Goal: Task Accomplishment & Management: Use online tool/utility

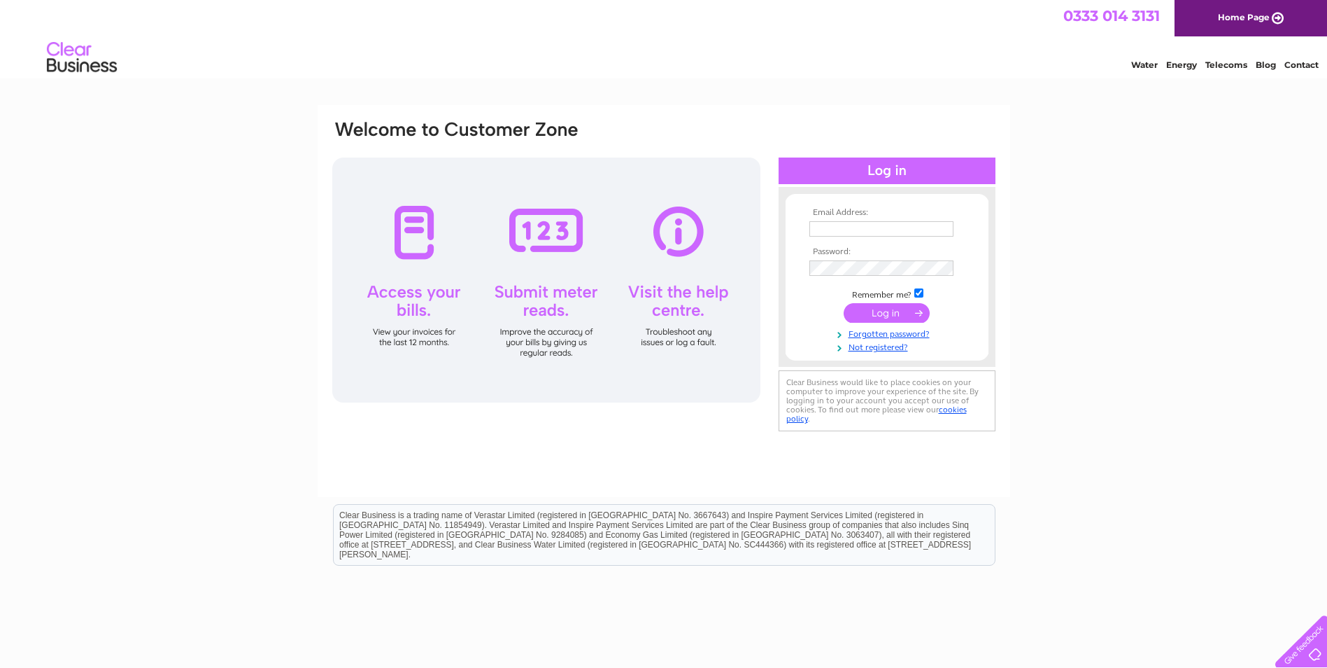
click at [842, 226] on input "text" at bounding box center [882, 228] width 144 height 15
type input "[EMAIL_ADDRESS][DOMAIN_NAME]"
click at [885, 311] on input "submit" at bounding box center [887, 314] width 86 height 20
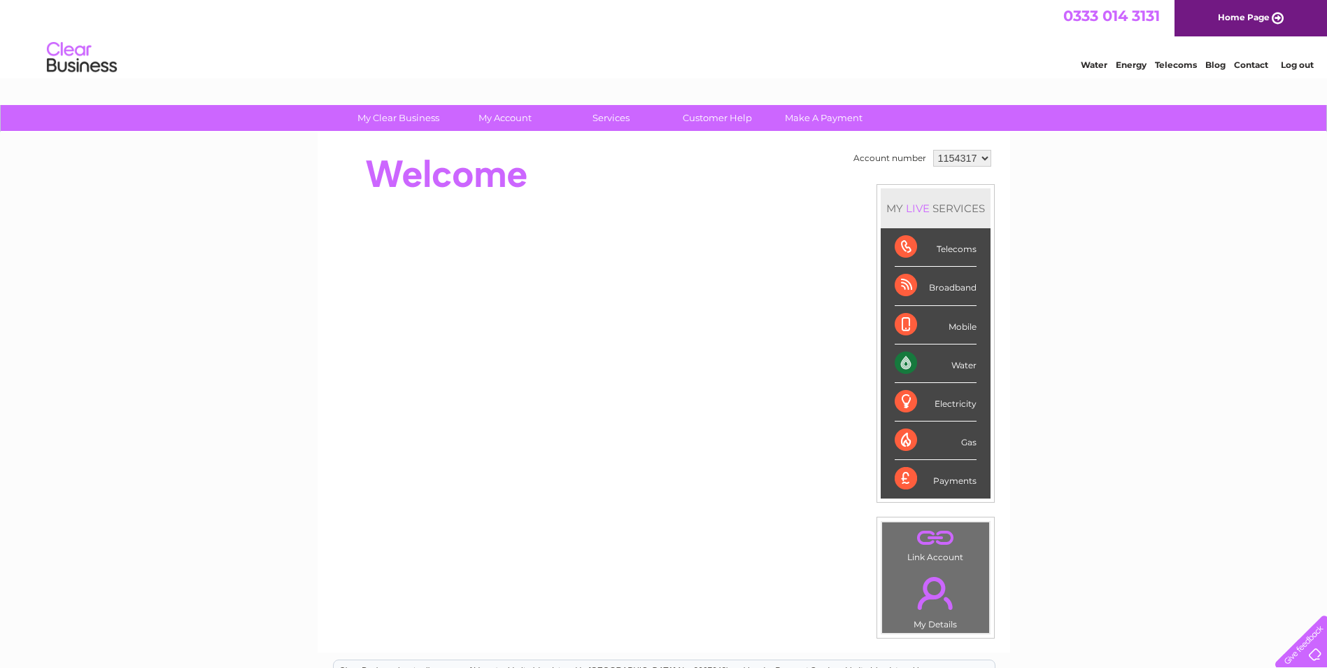
click at [905, 362] on div "Water" at bounding box center [936, 363] width 82 height 38
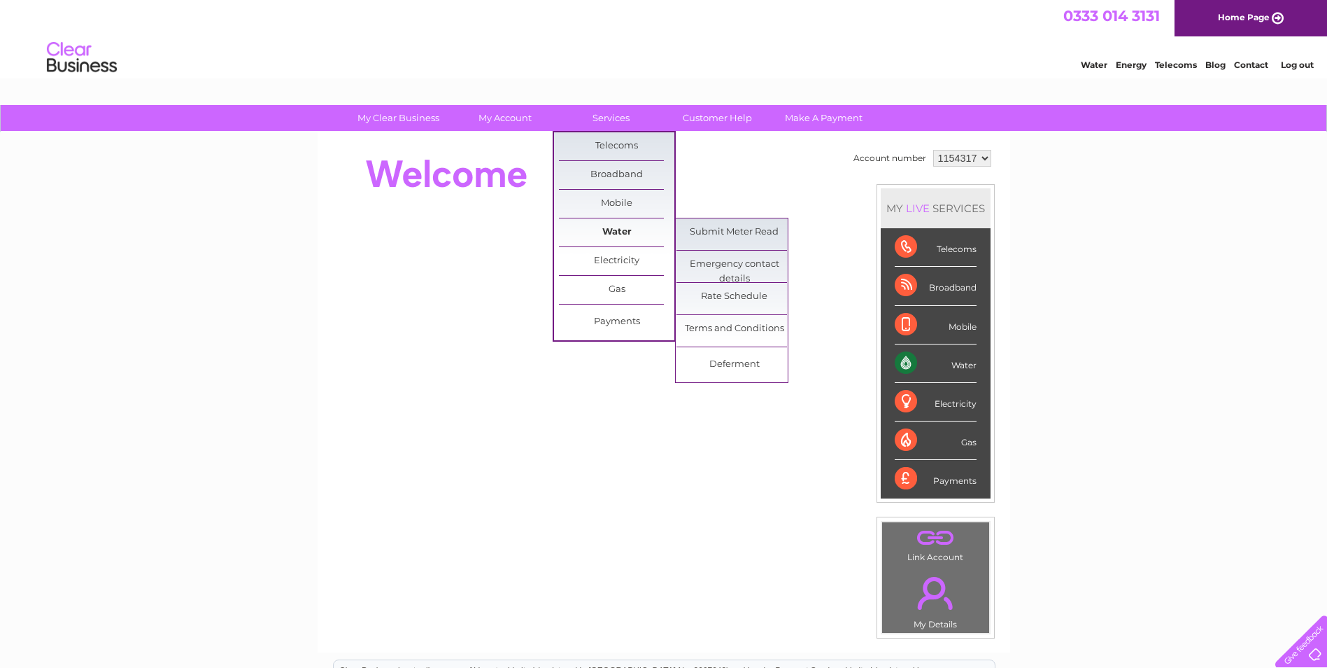
click at [616, 228] on link "Water" at bounding box center [616, 232] width 115 height 28
click at [722, 229] on link "Submit Meter Read" at bounding box center [734, 232] width 115 height 28
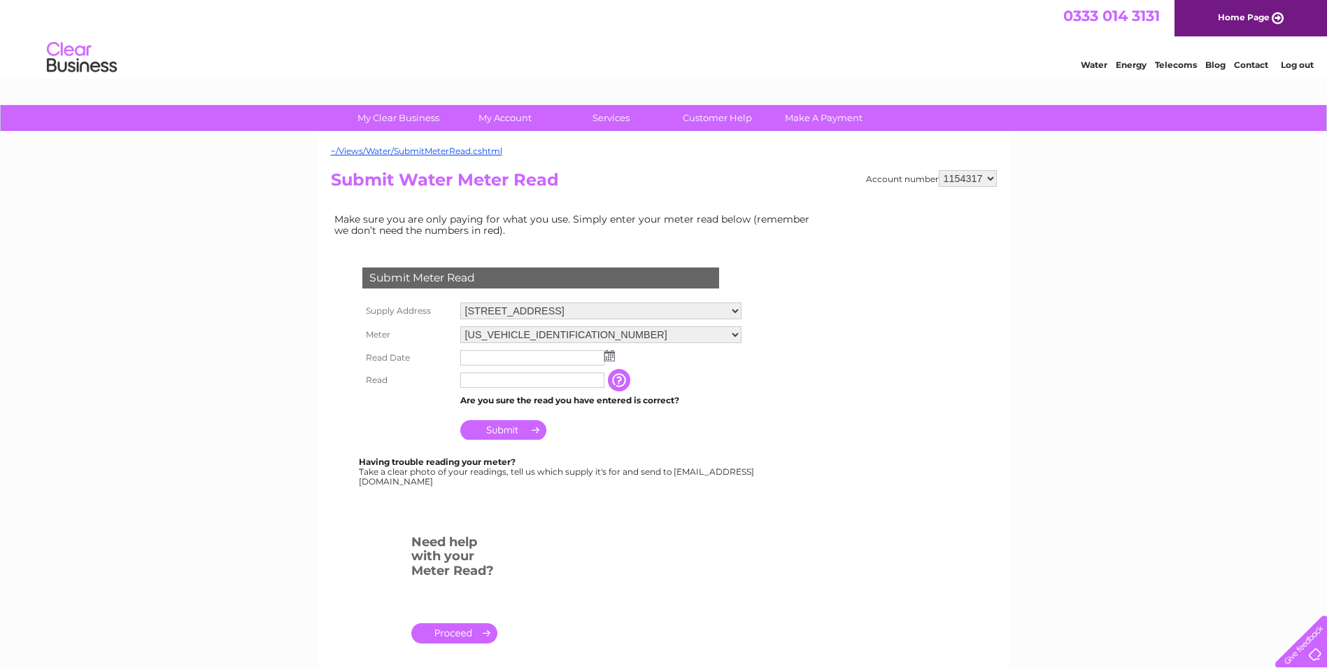
click at [608, 357] on img at bounding box center [610, 355] width 10 height 11
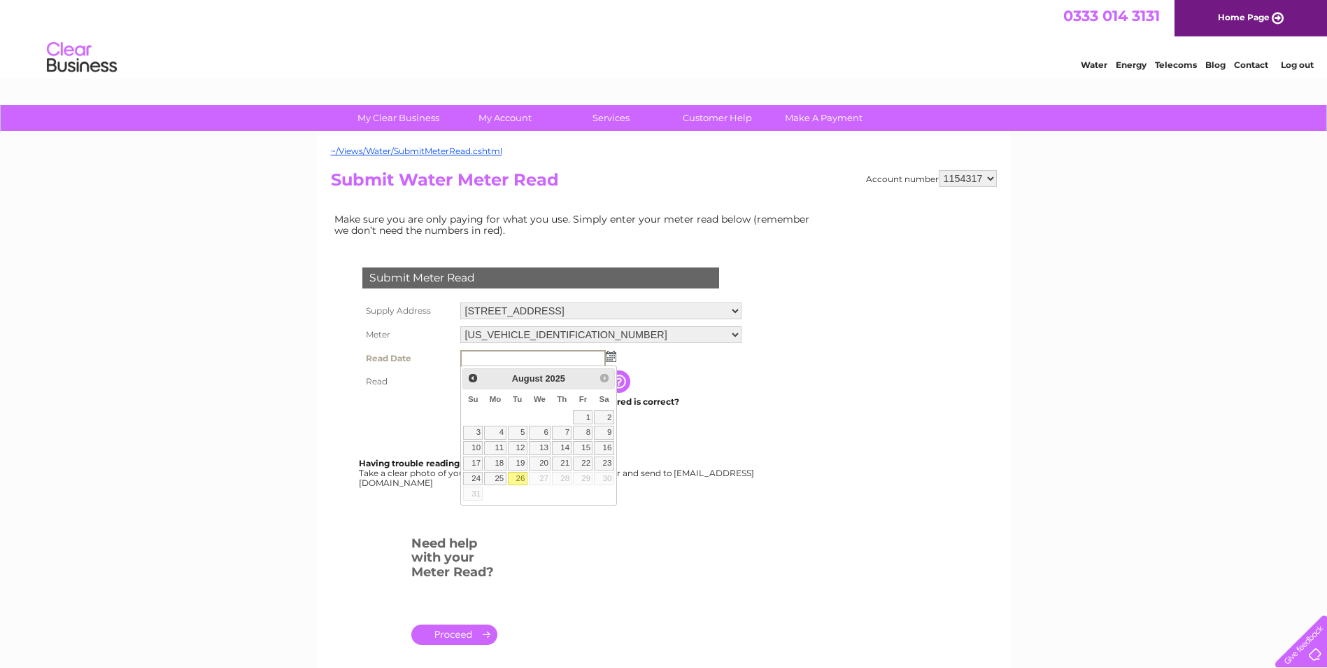
click at [519, 477] on link "26" at bounding box center [518, 479] width 20 height 14
type input "2025/08/26"
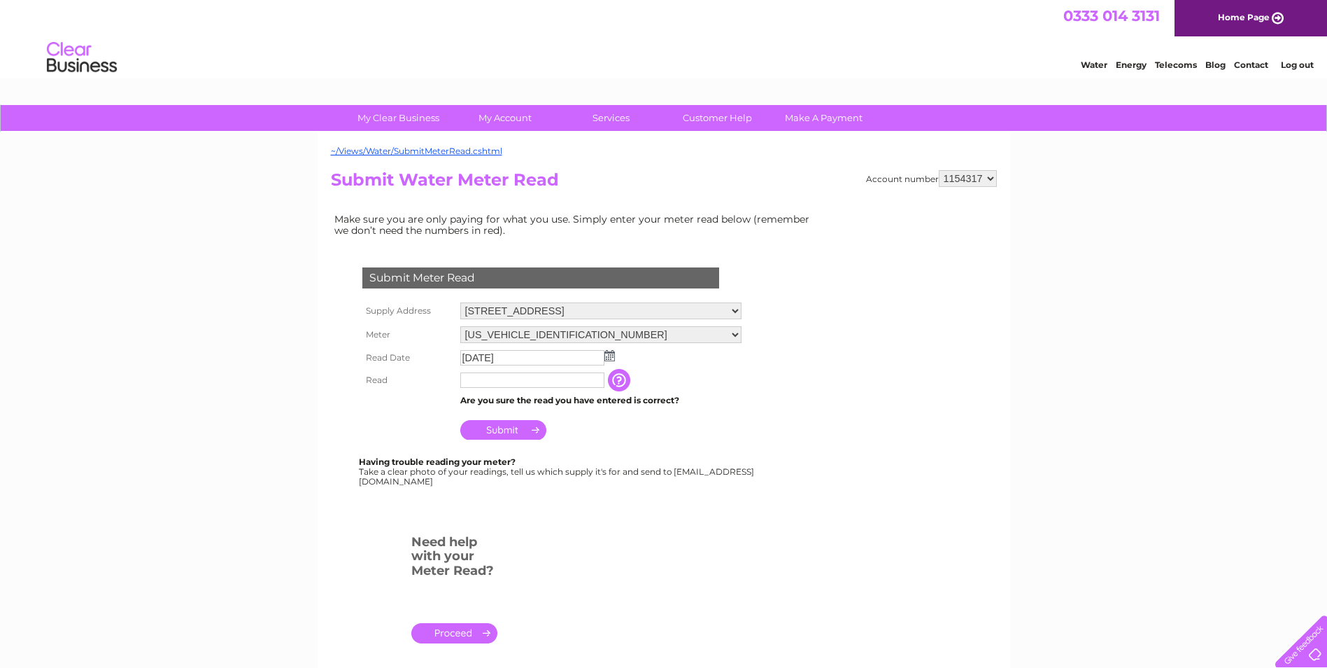
click at [467, 378] on input "text" at bounding box center [532, 379] width 144 height 15
type input "01506"
click at [507, 428] on input "Submit" at bounding box center [503, 431] width 86 height 20
